Goal: Check status: Check status

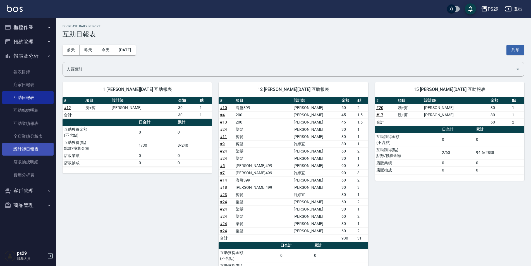
click at [32, 148] on link "設計師日報表" at bounding box center [27, 149] width 51 height 13
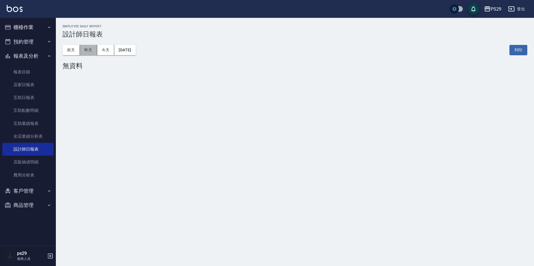
click at [92, 52] on button "昨天" at bounding box center [88, 50] width 17 height 10
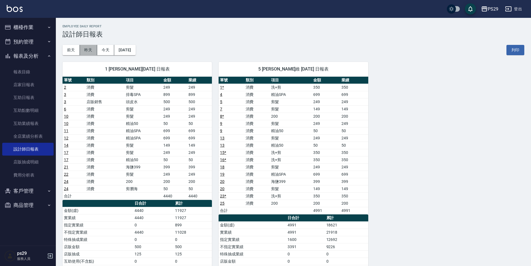
click at [86, 52] on button "昨天" at bounding box center [88, 50] width 17 height 10
click at [69, 52] on button "前天" at bounding box center [71, 50] width 17 height 10
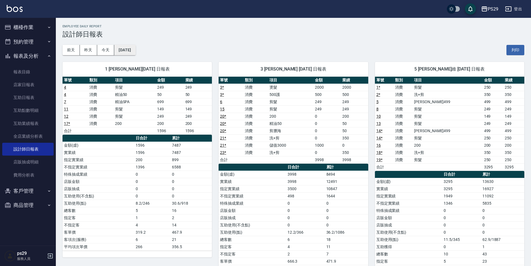
click at [130, 55] on button "[DATE]" at bounding box center [124, 50] width 21 height 10
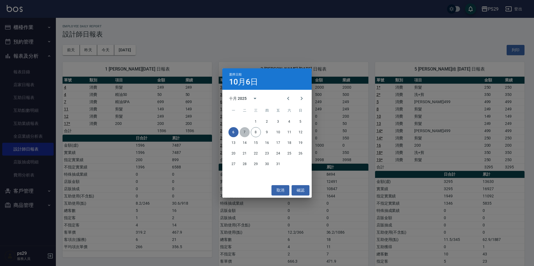
click at [245, 131] on button "7" at bounding box center [244, 132] width 10 height 10
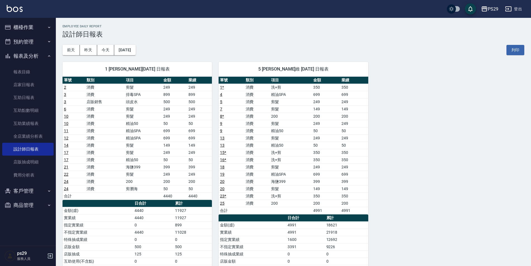
scroll to position [28, 0]
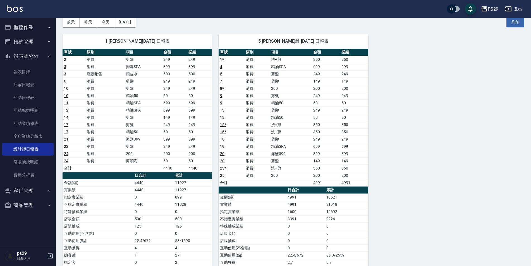
drag, startPoint x: 78, startPoint y: 19, endPoint x: 77, endPoint y: 22, distance: 3.2
click at [78, 19] on button "前天" at bounding box center [71, 22] width 17 height 10
